Goal: Obtain resource: Obtain resource

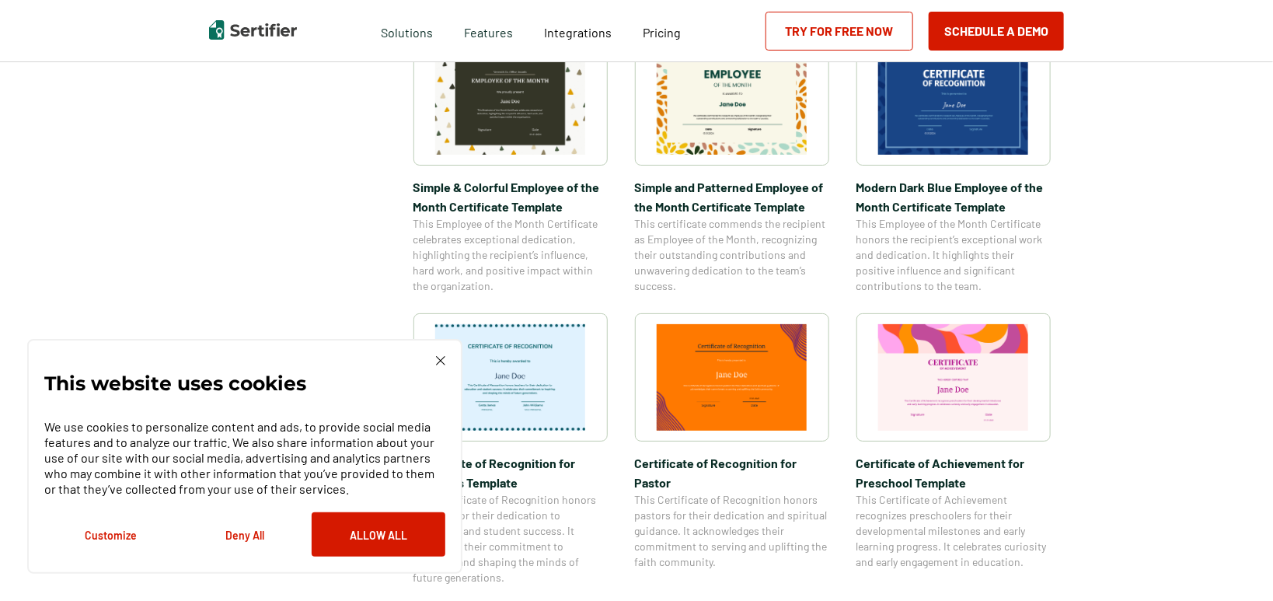
scroll to position [622, 0]
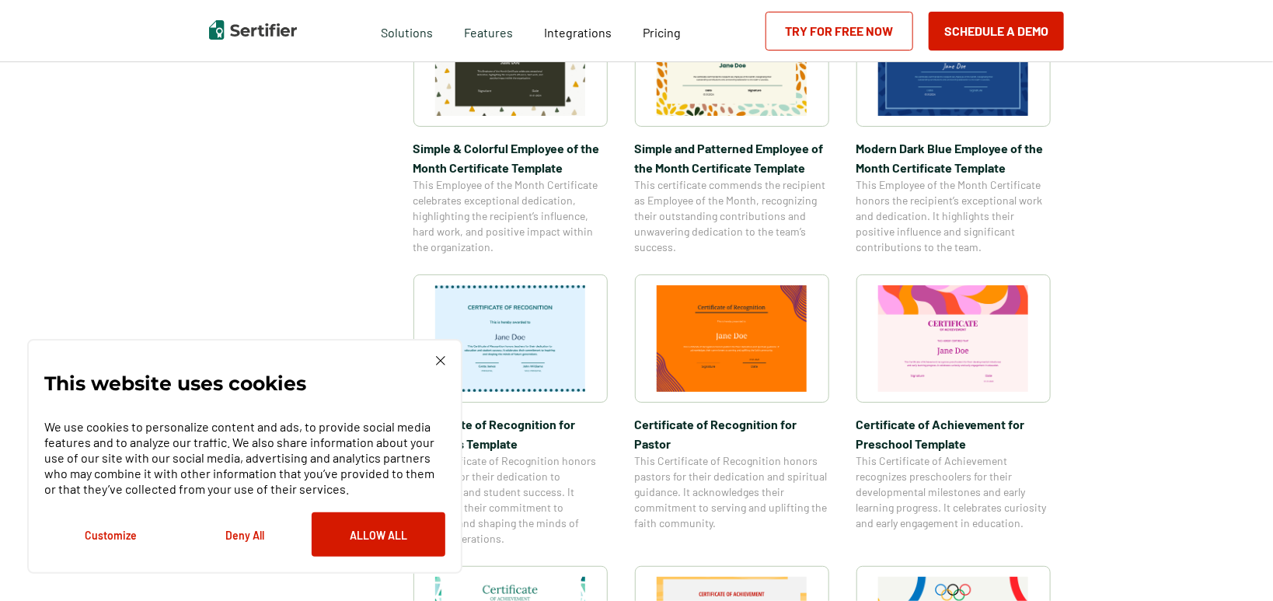
click at [438, 365] on img at bounding box center [440, 360] width 9 height 9
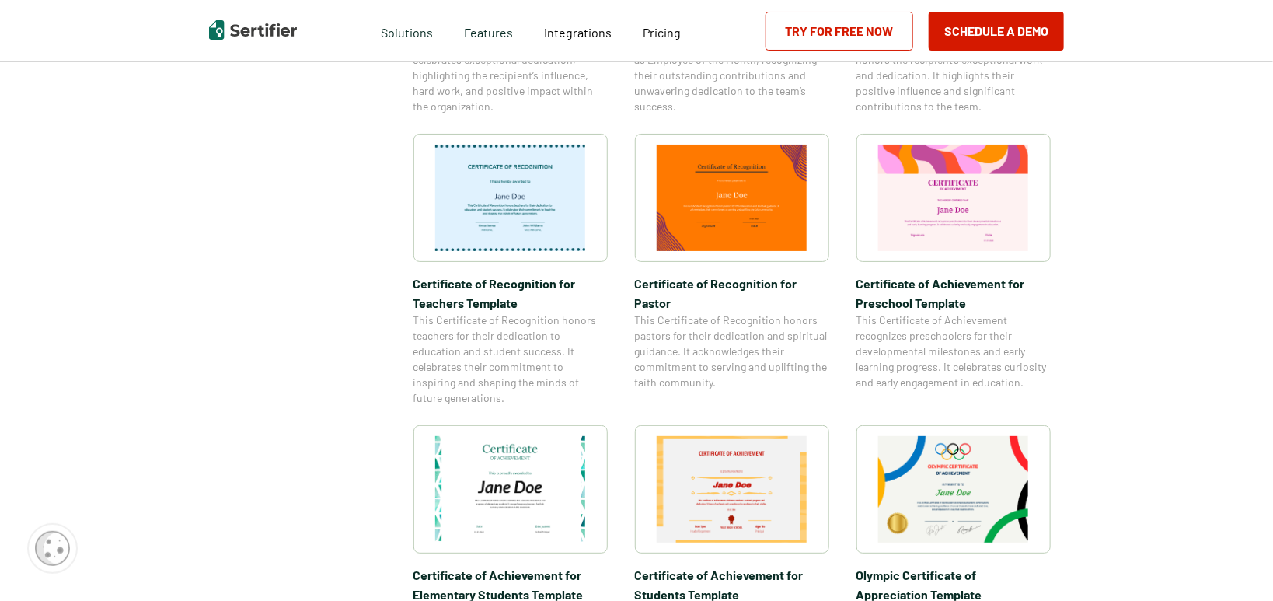
scroll to position [1010, 0]
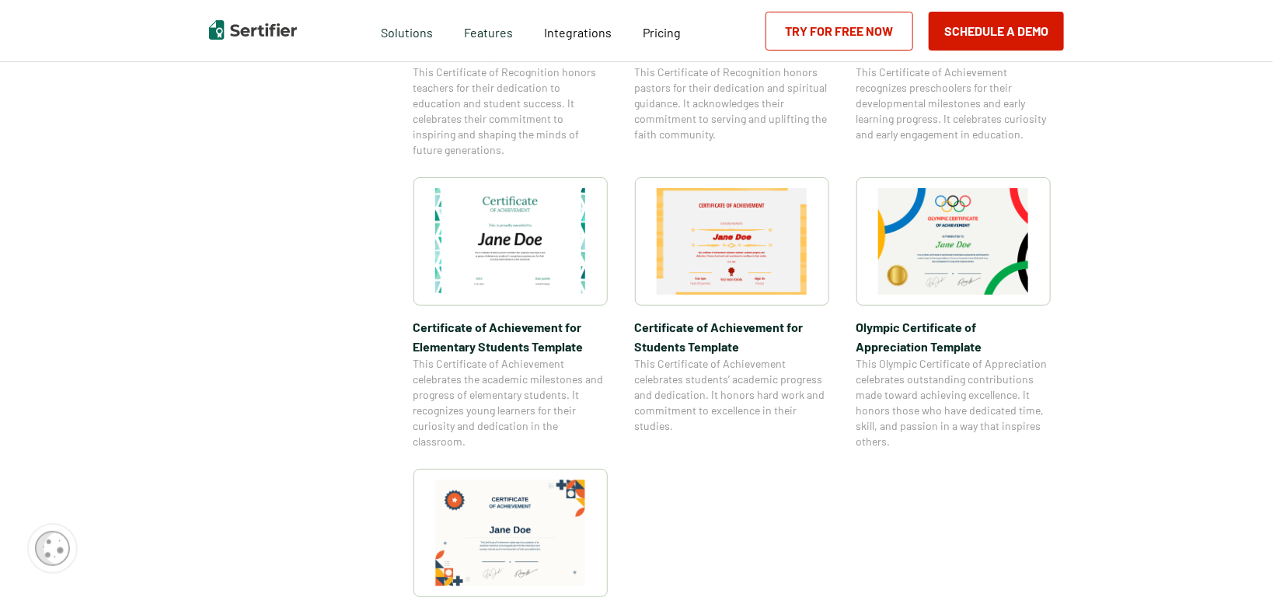
click at [462, 256] on img at bounding box center [510, 241] width 151 height 106
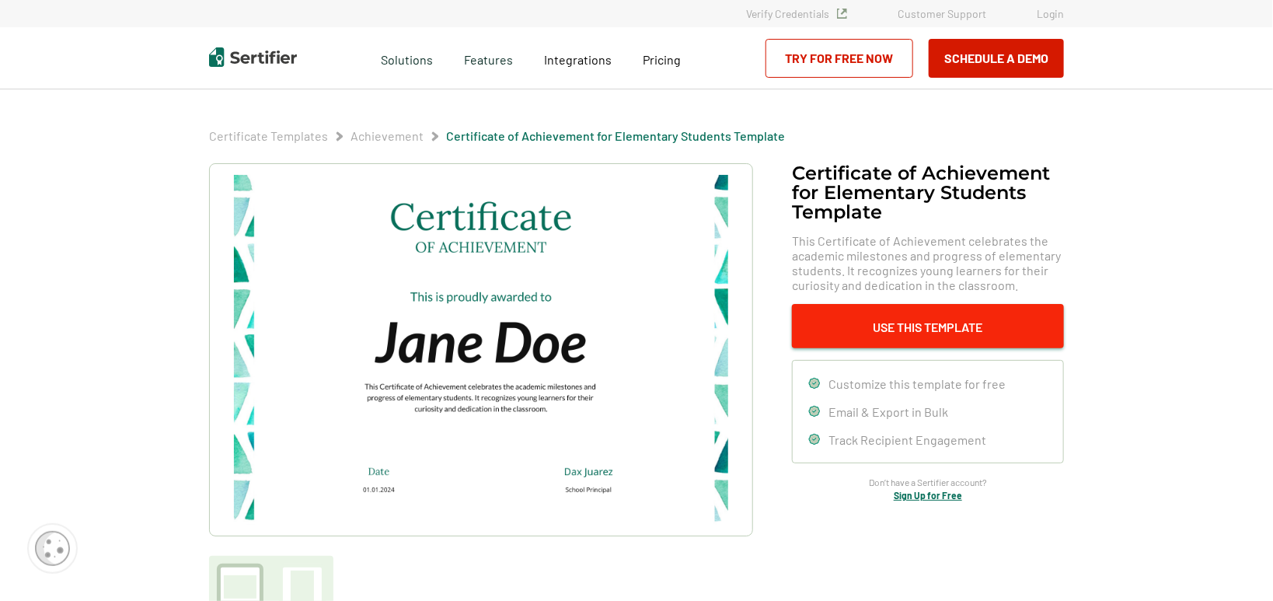
click at [877, 329] on button "Use This Template" at bounding box center [928, 326] width 272 height 44
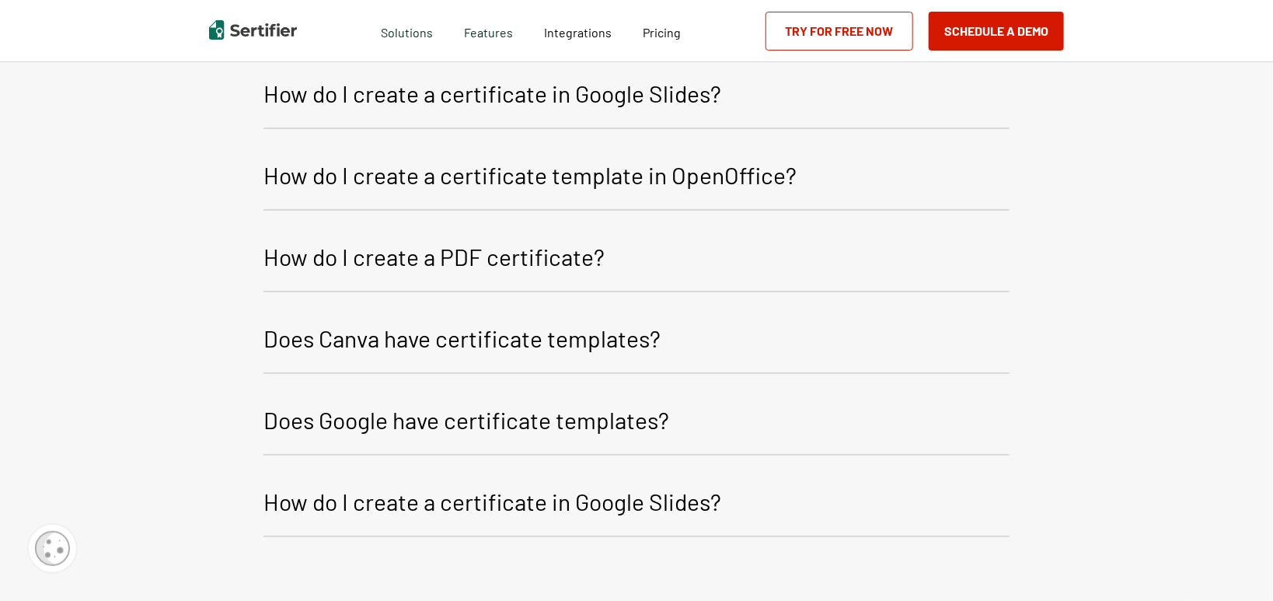
scroll to position [2241, 0]
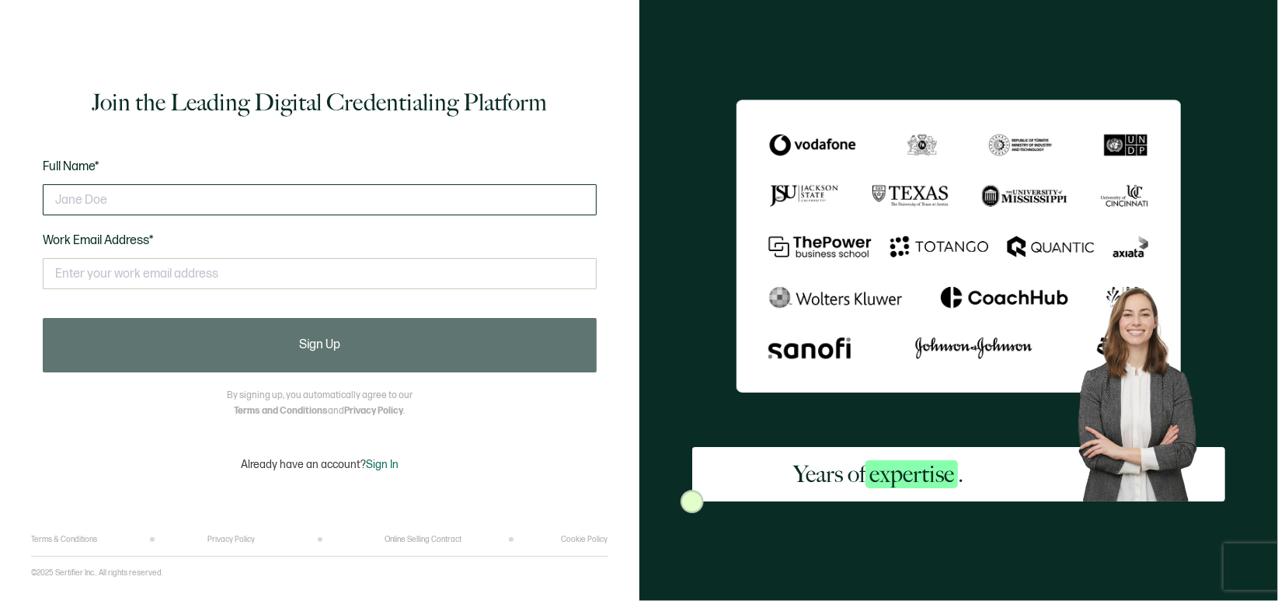
click at [154, 208] on input "text" at bounding box center [320, 199] width 554 height 31
type input "[PERSON_NAME]"
